Goal: Task Accomplishment & Management: Use online tool/utility

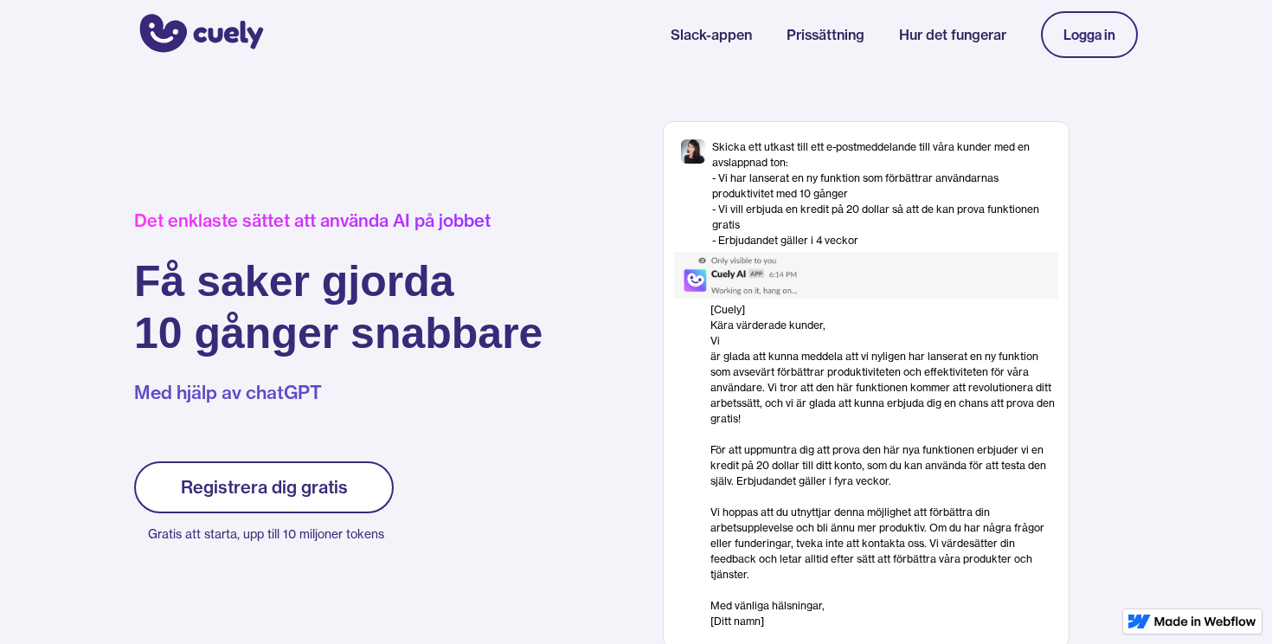
click at [610, 119] on div "Det enklaste sättet att använda AI på jobbet Få saker gjorda 10 gånger snabbare…" at bounding box center [636, 375] width 1272 height 613
click at [314, 476] on font "Registrera dig gratis" at bounding box center [264, 487] width 167 height 22
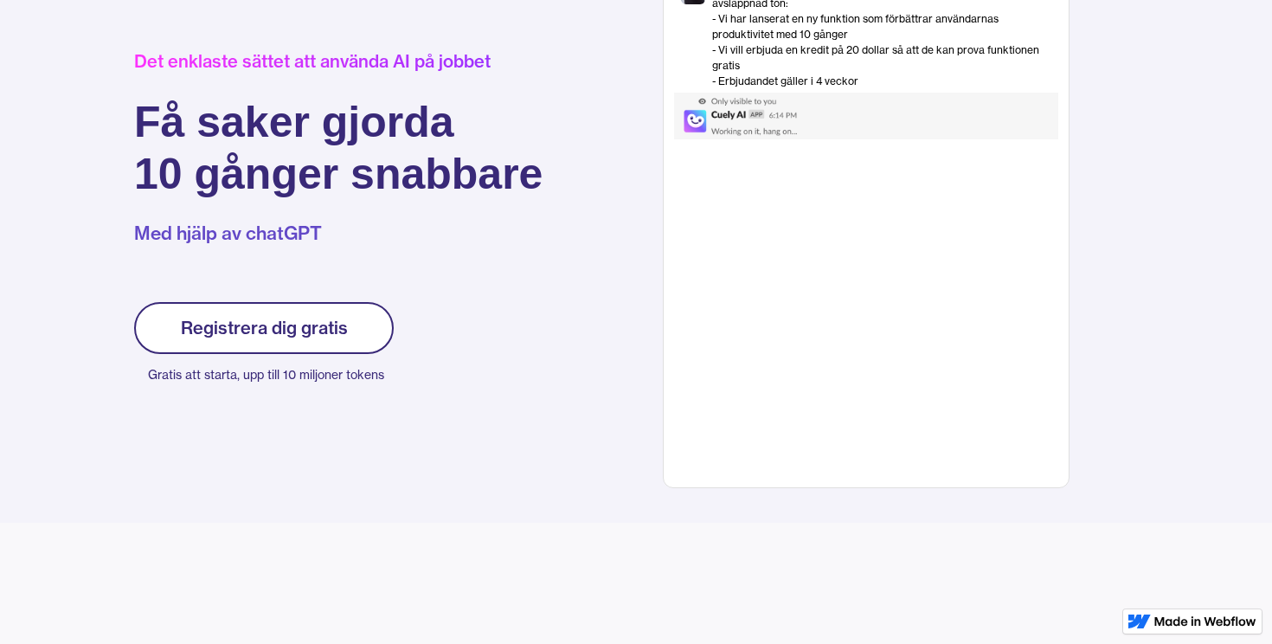
scroll to position [230, 0]
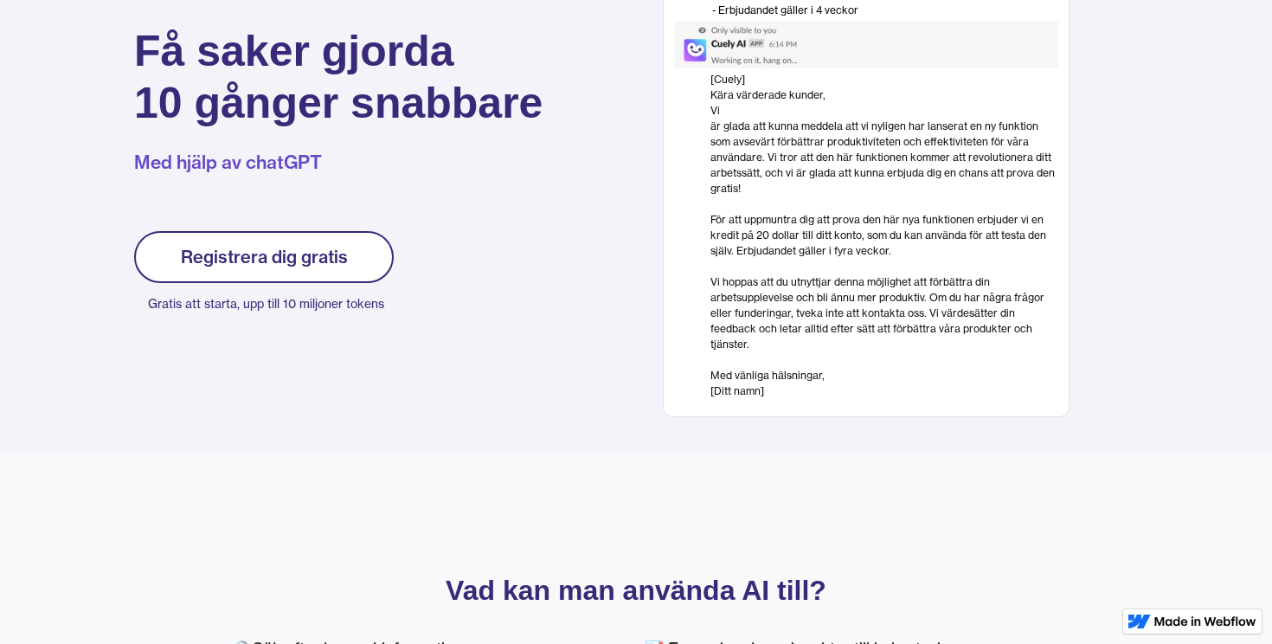
click at [238, 253] on font "Registrera dig gratis" at bounding box center [264, 257] width 167 height 22
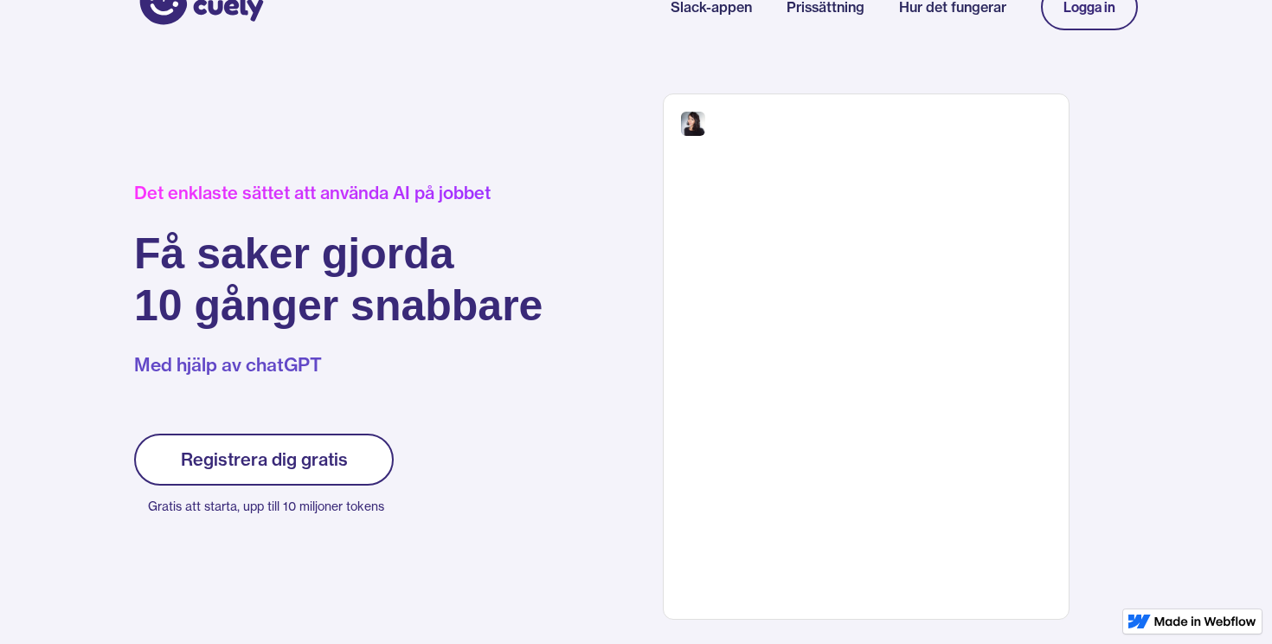
scroll to position [32, 0]
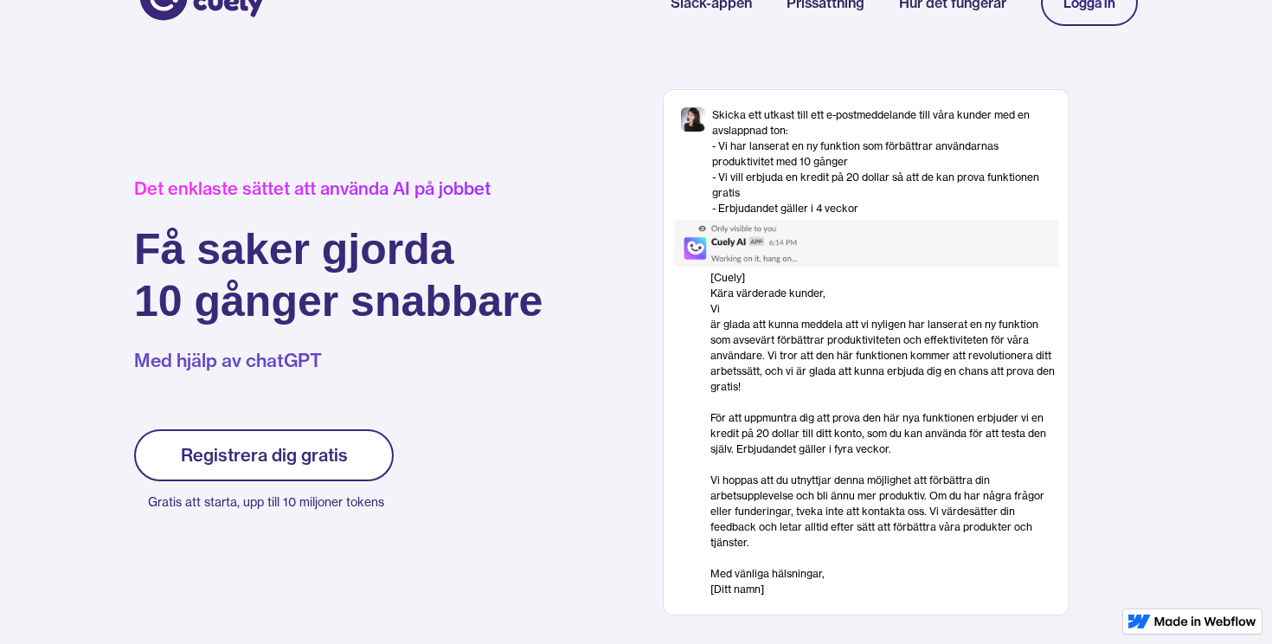
click at [1082, 11] on link "Logga in" at bounding box center [1089, 2] width 97 height 47
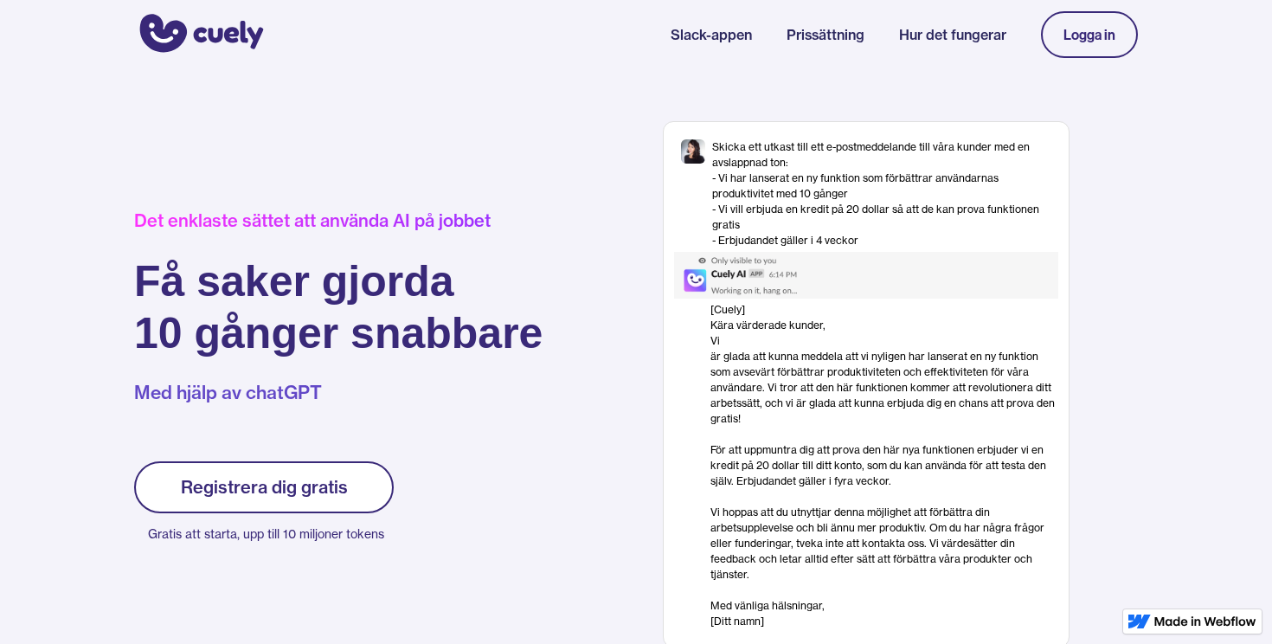
click at [1095, 29] on font "Logga in" at bounding box center [1089, 34] width 52 height 17
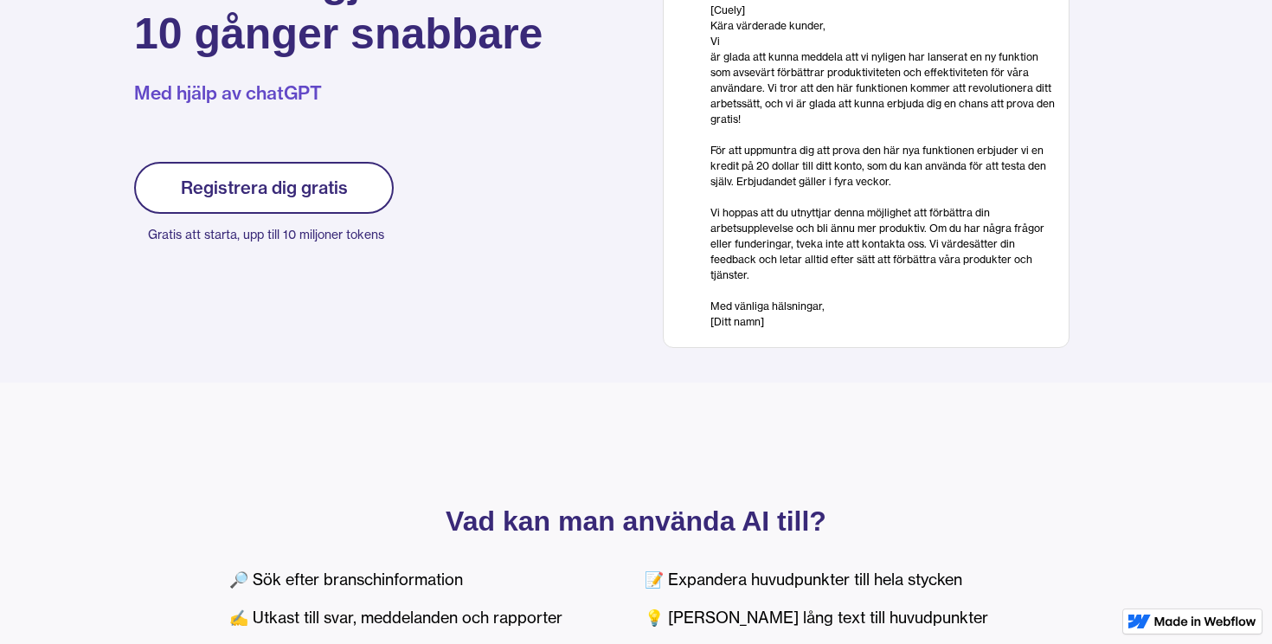
scroll to position [298, 0]
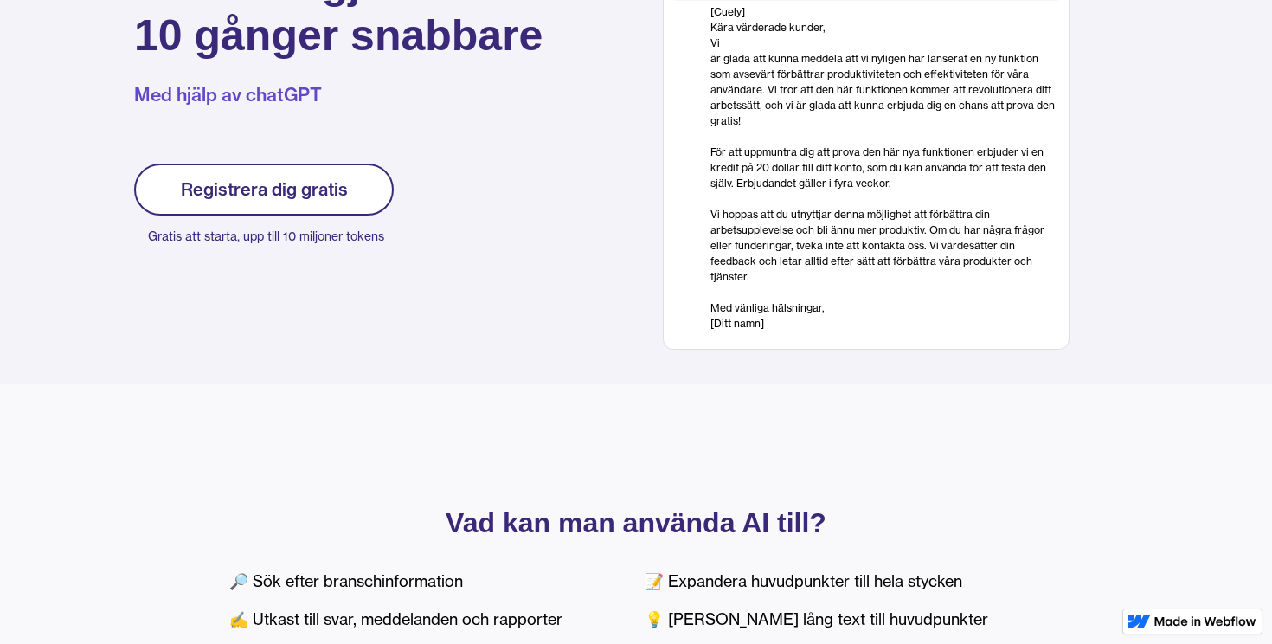
click at [219, 179] on font "Registrera dig gratis" at bounding box center [264, 189] width 167 height 22
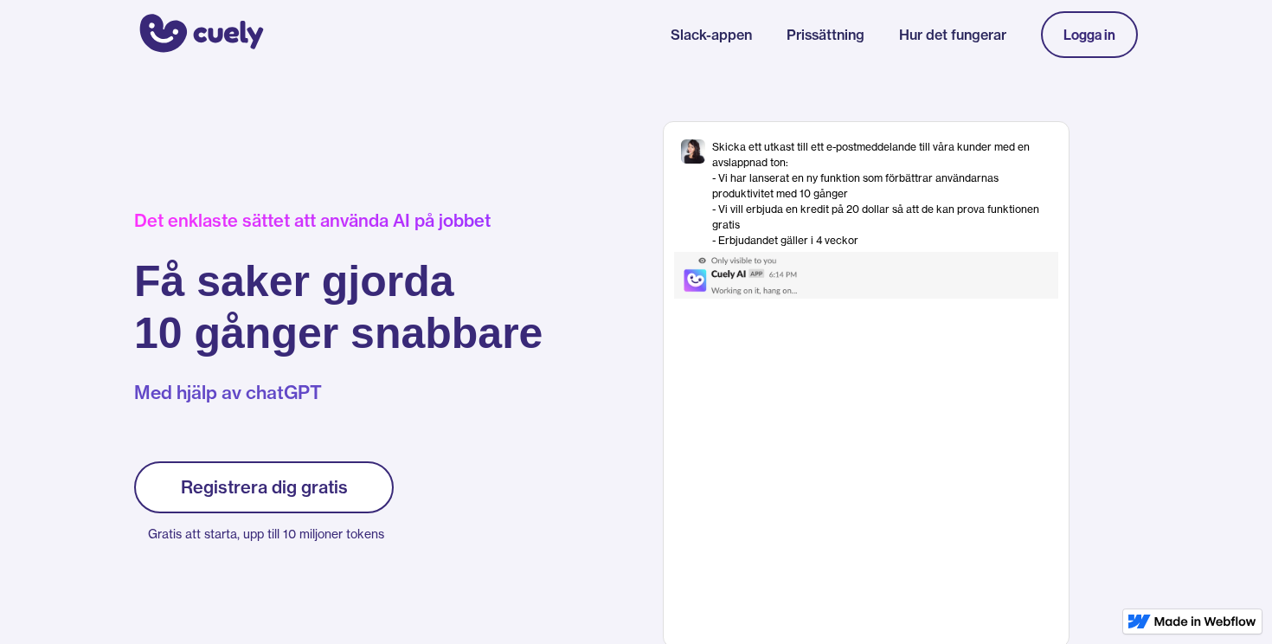
click at [716, 157] on font "Skicka ett utkast till ett e-postmeddelande till våra kunder med en avslappnad …" at bounding box center [871, 154] width 318 height 29
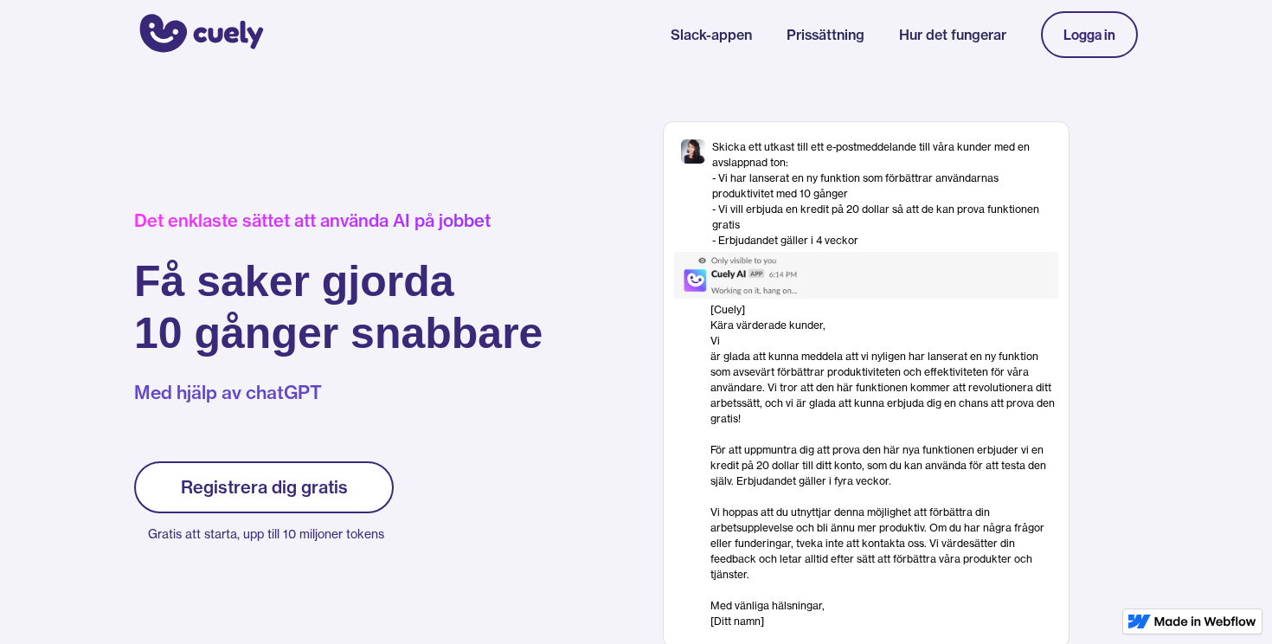
click at [1075, 31] on font "Logga in" at bounding box center [1089, 34] width 52 height 17
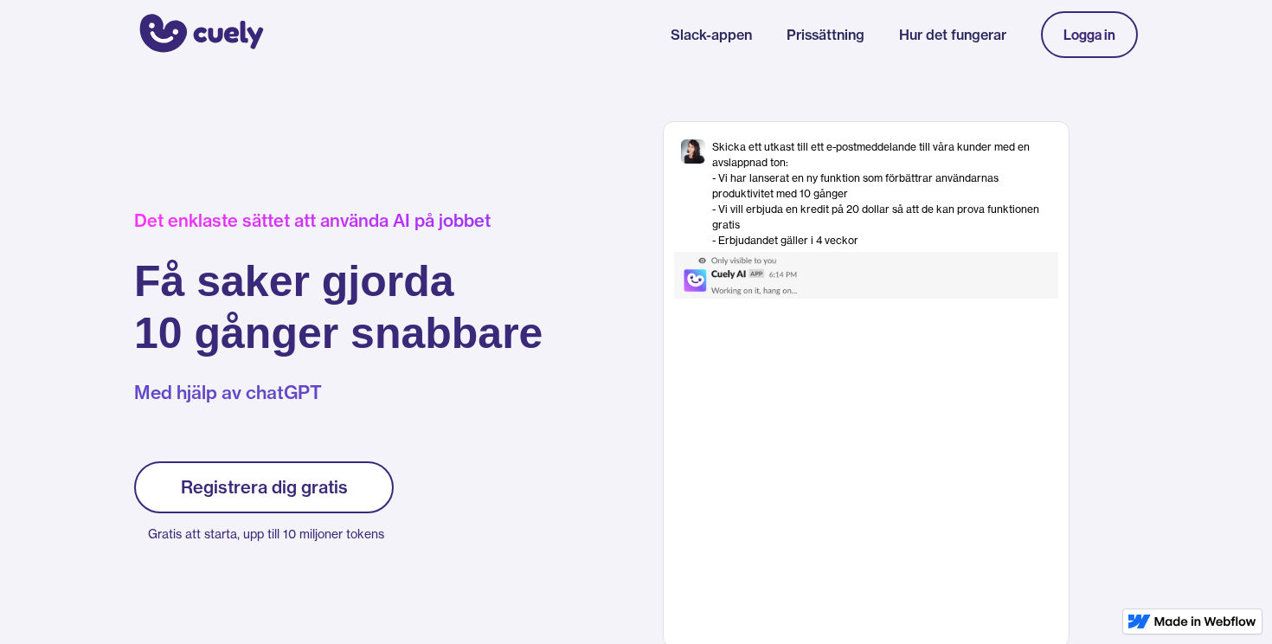
click at [903, 186] on div "Skicka ett utkast till ett e-postmeddelande till våra kunder med en avslappnad …" at bounding box center [885, 193] width 346 height 109
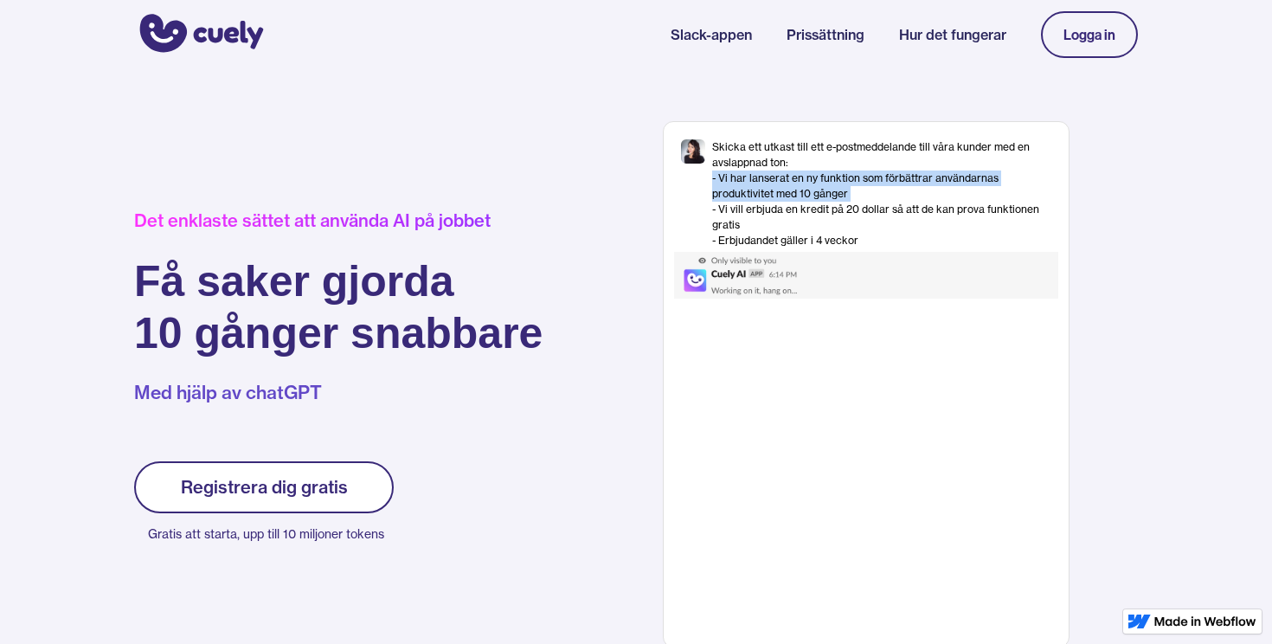
click at [903, 186] on div "Skicka ett utkast till ett e-postmeddelande till våra kunder med en avslappnad …" at bounding box center [885, 193] width 346 height 109
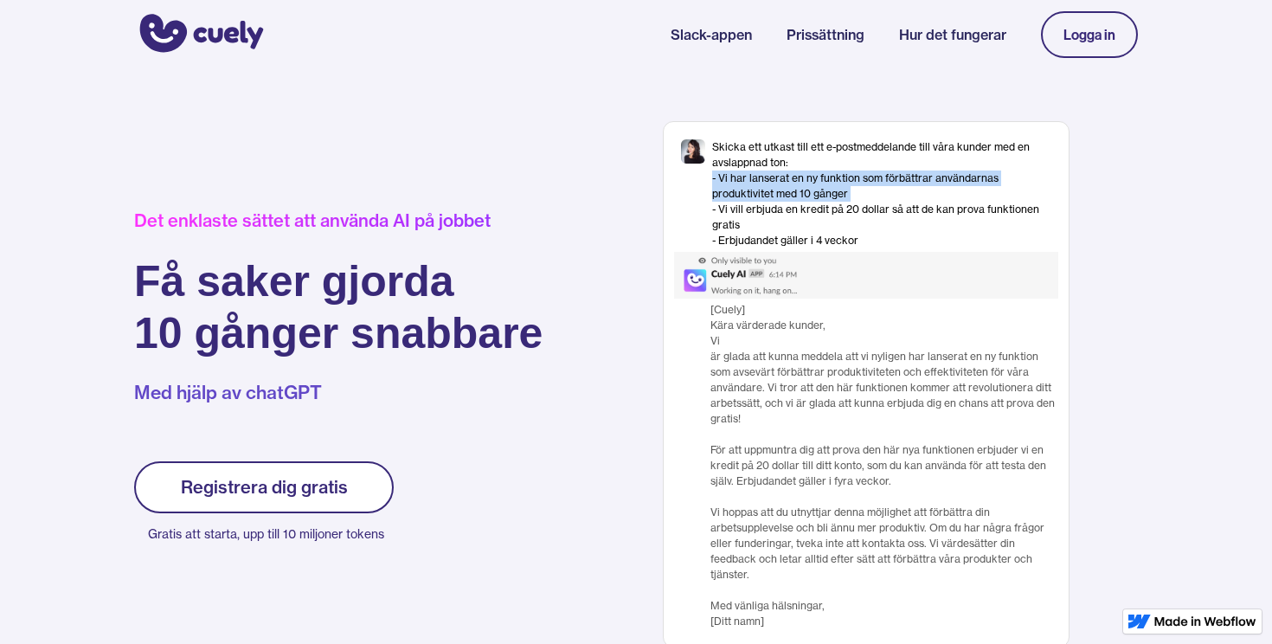
click at [903, 186] on div "Skicka ett utkast till ett e-postmeddelande till våra kunder med en avslappnad …" at bounding box center [885, 193] width 346 height 109
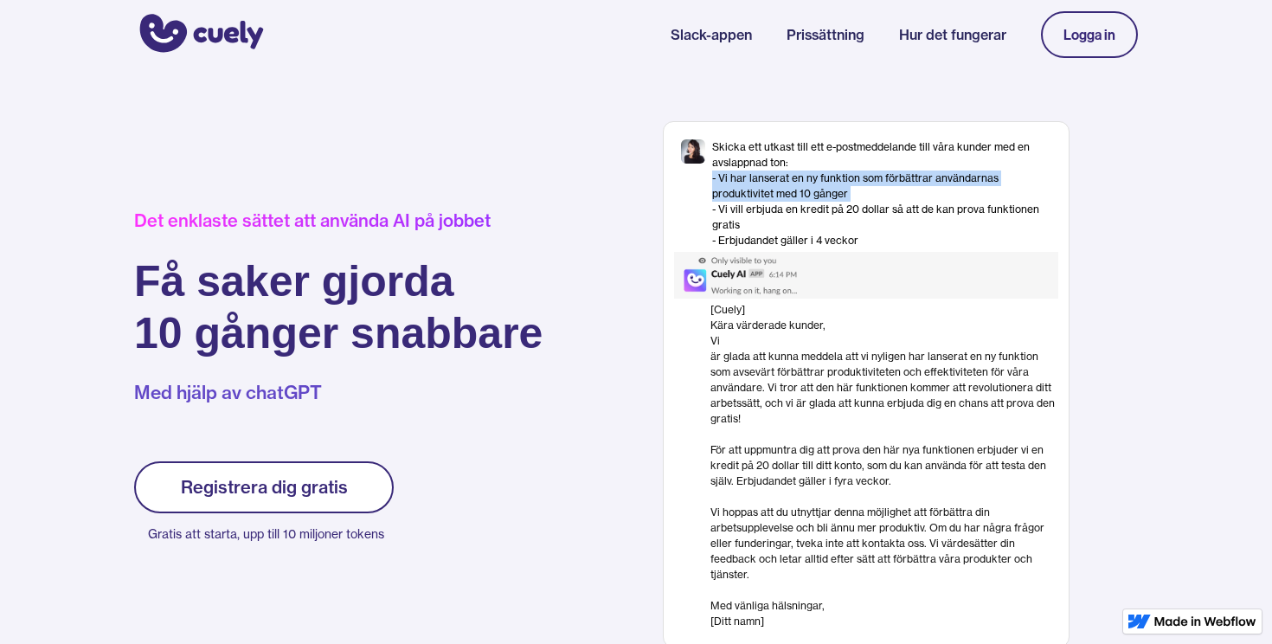
click at [903, 186] on div "Skicka ett utkast till ett e-postmeddelande till våra kunder med en avslappnad …" at bounding box center [885, 193] width 346 height 109
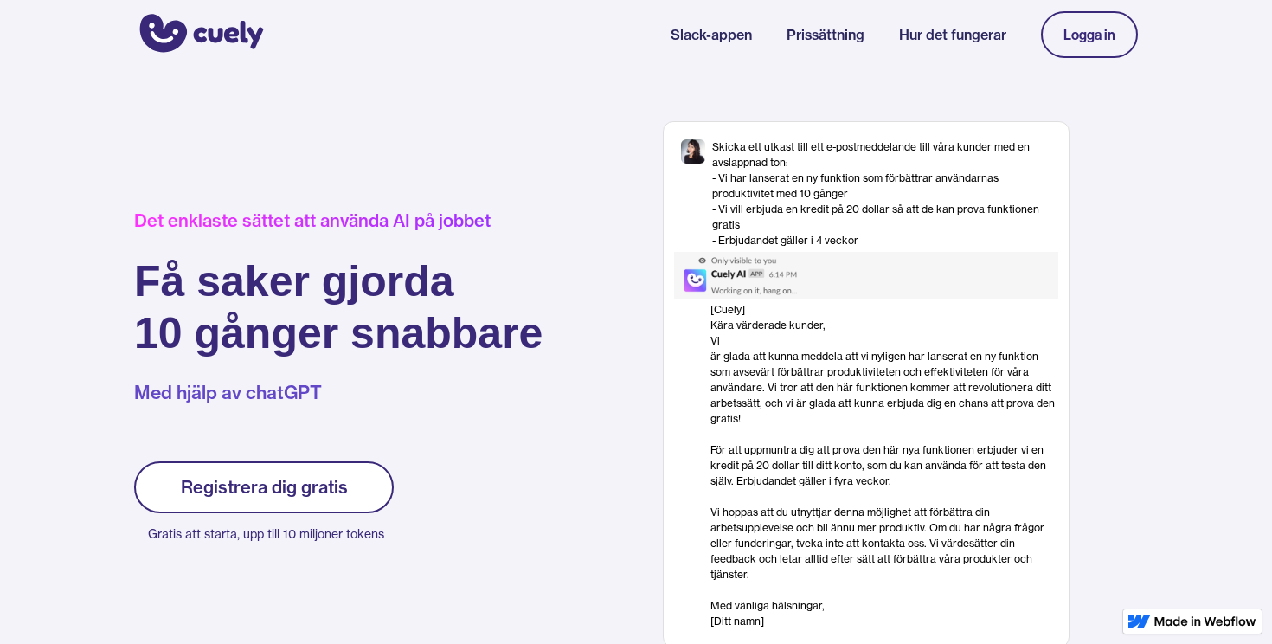
click at [628, 214] on div "Skicka ett utkast till ett e-postmeddelande till våra kunder med en avslappnad …" at bounding box center [865, 384] width 543 height 526
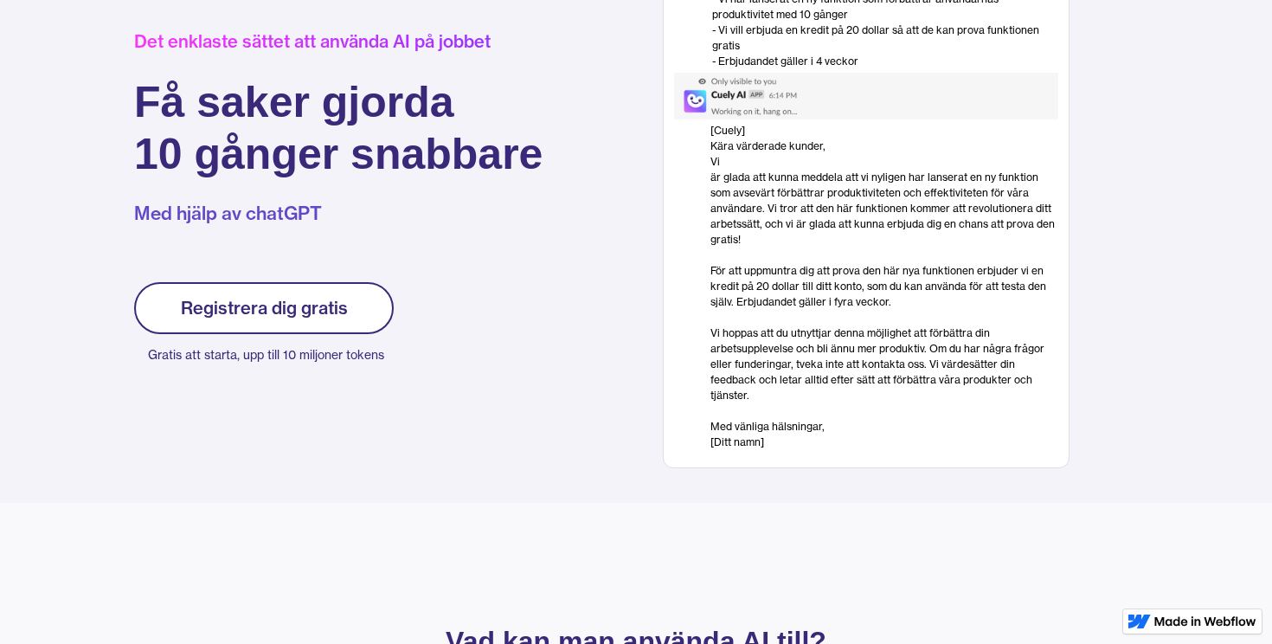
scroll to position [182, 0]
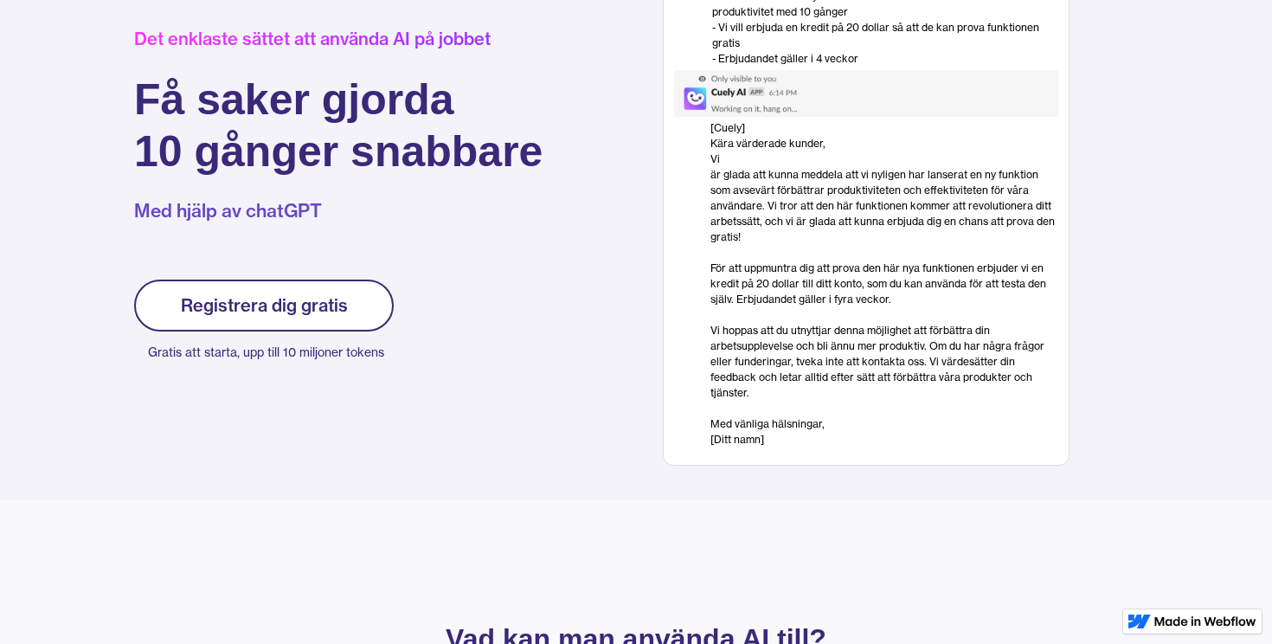
click at [741, 439] on font "[Ditt namn]" at bounding box center [737, 439] width 54 height 13
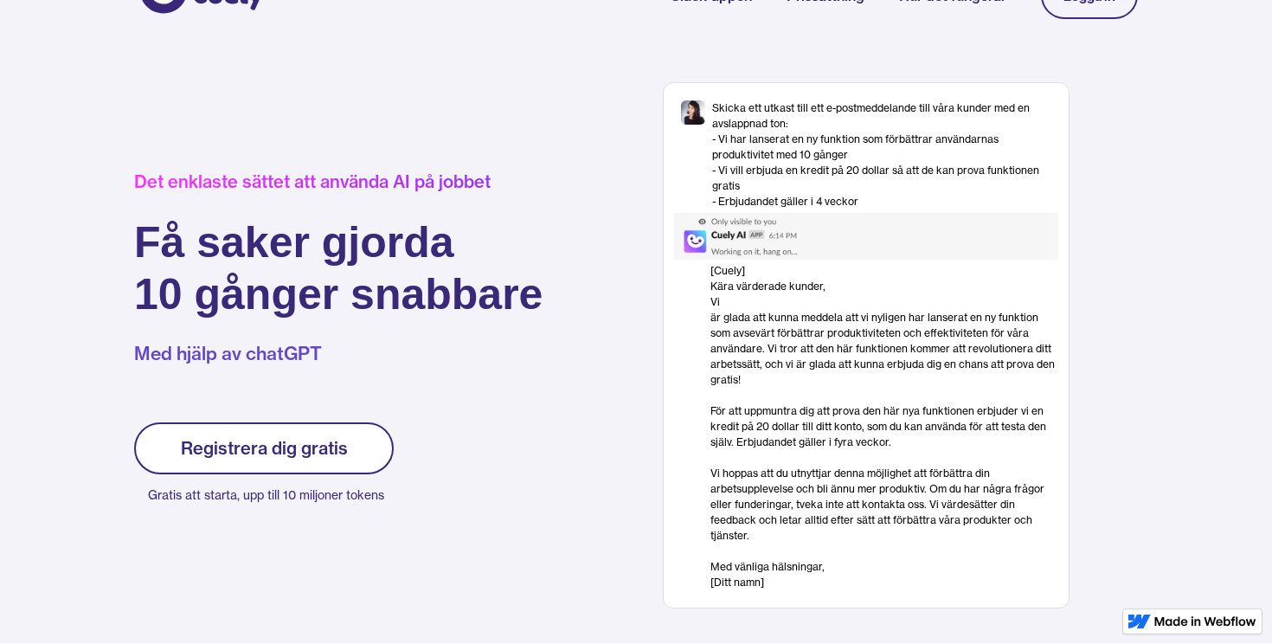
scroll to position [37, 0]
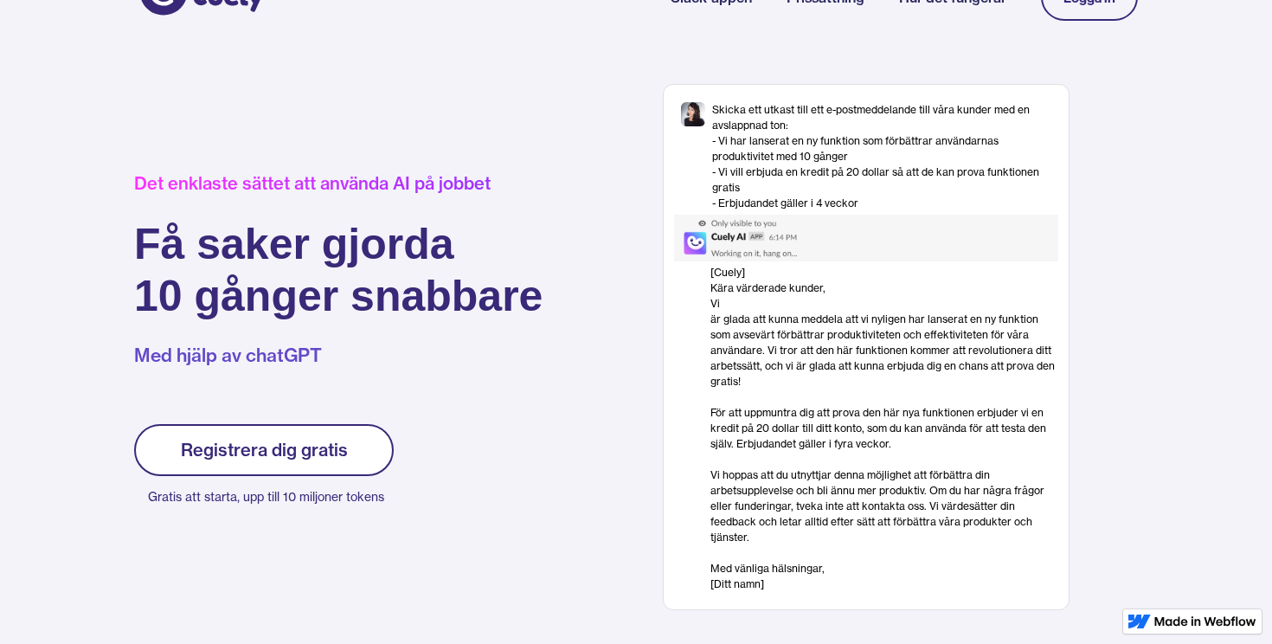
click at [732, 215] on img at bounding box center [759, 238] width 170 height 47
click at [742, 232] on img at bounding box center [759, 238] width 170 height 47
